Goal: Information Seeking & Learning: Learn about a topic

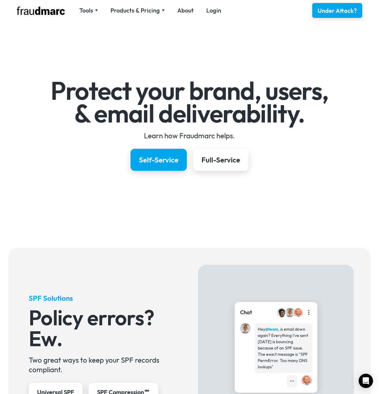
click at [49, 13] on img at bounding box center [41, 11] width 48 height 8
click at [147, 12] on div "Products & Pricing" at bounding box center [134, 10] width 49 height 8
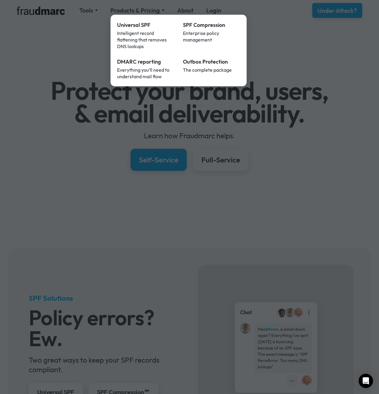
click at [145, 16] on nav "Universal SPF Intelligent record flattening that removes DNS lookups SPF Compre…" at bounding box center [178, 51] width 136 height 72
click at [139, 58] on div "DMARC reporting" at bounding box center [145, 62] width 57 height 8
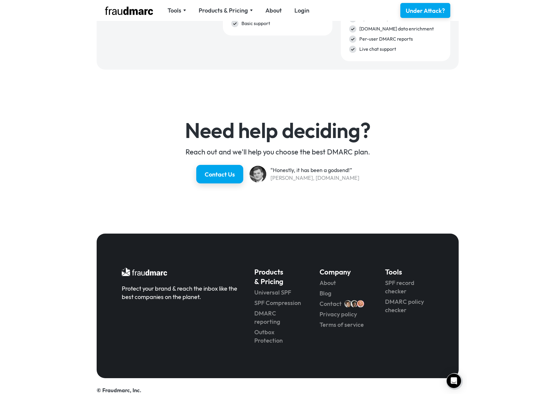
scroll to position [824, 0]
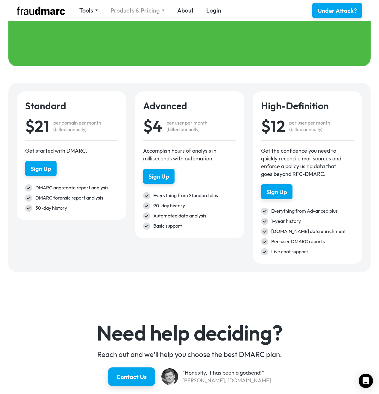
click at [139, 13] on div "Products & Pricing" at bounding box center [134, 10] width 49 height 8
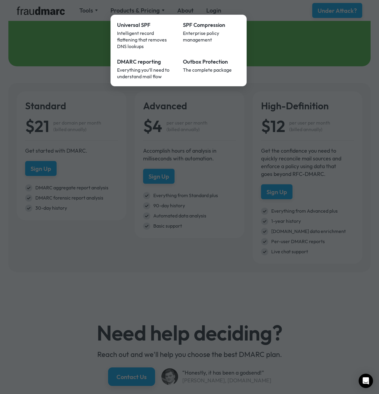
click at [124, 142] on div at bounding box center [189, 197] width 379 height 394
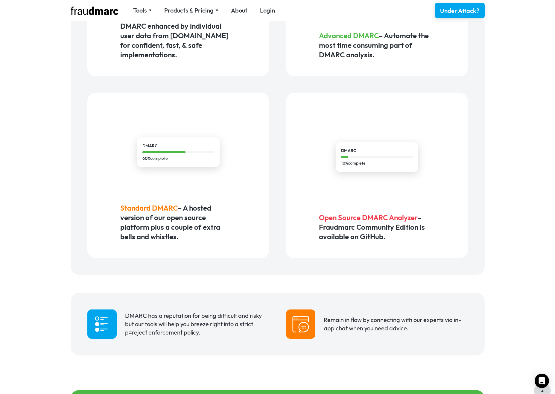
scroll to position [0, 0]
